Goal: Transaction & Acquisition: Purchase product/service

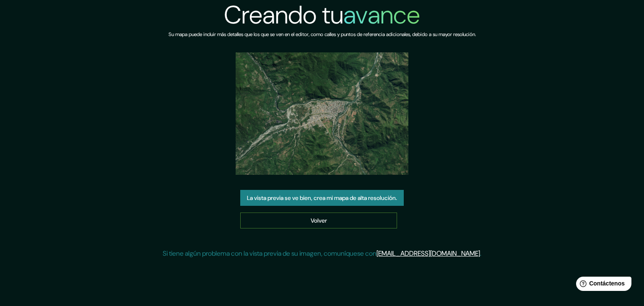
click at [311, 217] on font "Volver" at bounding box center [319, 221] width 16 height 8
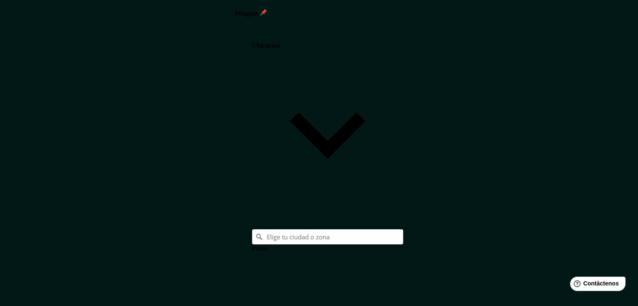
click at [268, 245] on font "Patas" at bounding box center [260, 248] width 16 height 7
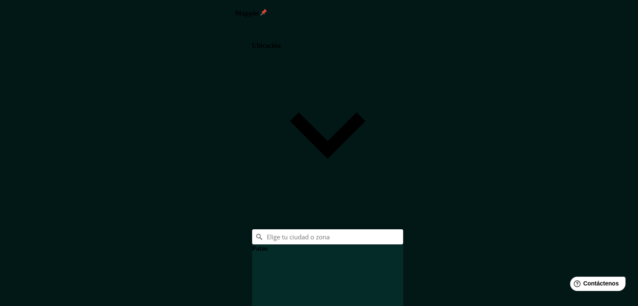
click at [268, 245] on font "Patas" at bounding box center [260, 248] width 16 height 7
click at [281, 44] on font "Ubicación" at bounding box center [266, 45] width 29 height 7
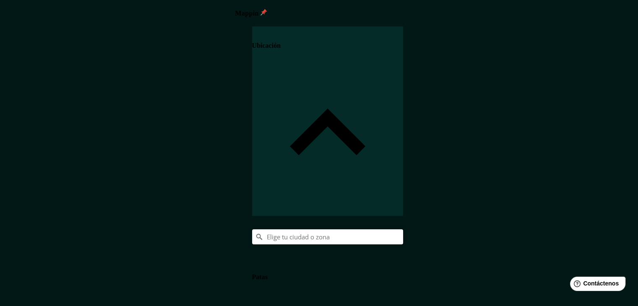
click at [403, 230] on input "Elige tu ciudad o zona" at bounding box center [327, 237] width 151 height 15
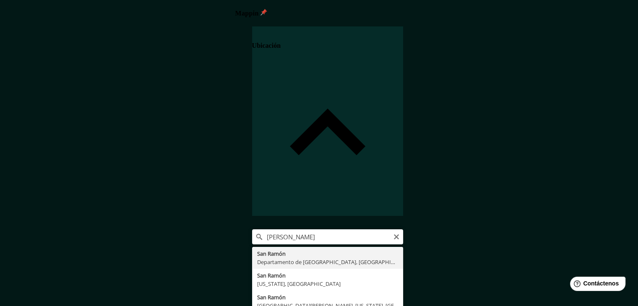
type input "[GEOGRAPHIC_DATA][PERSON_NAME], [GEOGRAPHIC_DATA], [GEOGRAPHIC_DATA]"
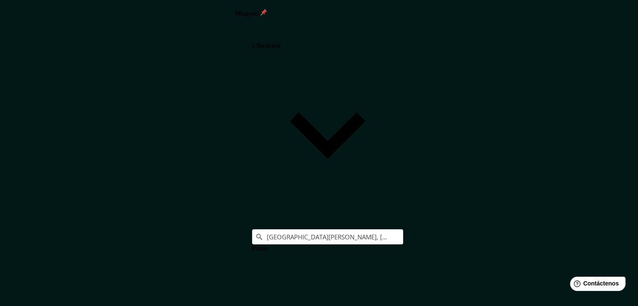
scroll to position [42, 0]
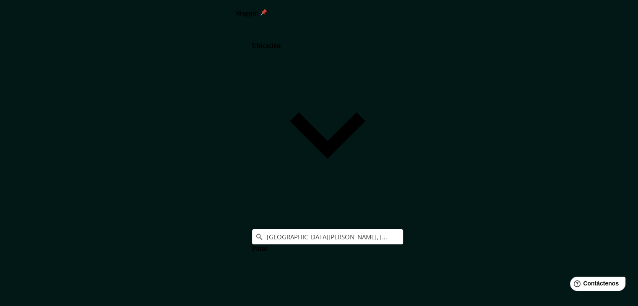
click at [524, 253] on body "Mappin Ubicación [GEOGRAPHIC_DATA][PERSON_NAME], Departamento de [GEOGRAPHIC_DA…" at bounding box center [319, 153] width 638 height 306
type input "a4"
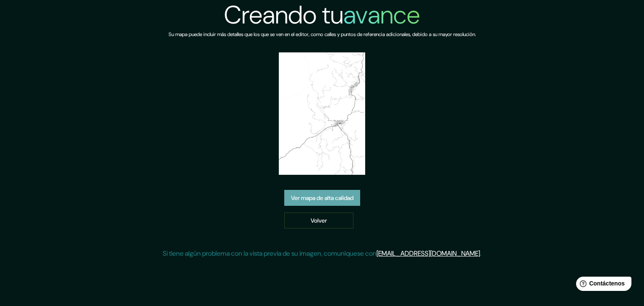
click at [338, 193] on font "Ver mapa de alta calidad" at bounding box center [322, 198] width 63 height 11
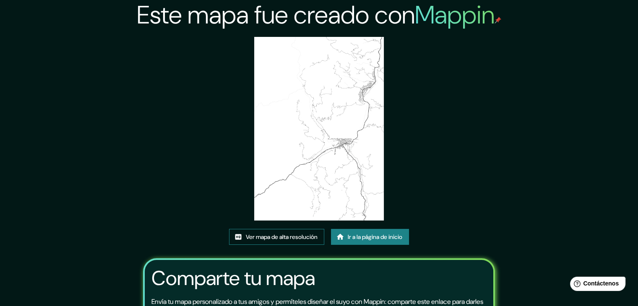
click at [256, 241] on font "Ver mapa de alta resolución" at bounding box center [282, 237] width 72 height 11
